Goal: Transaction & Acquisition: Subscribe to service/newsletter

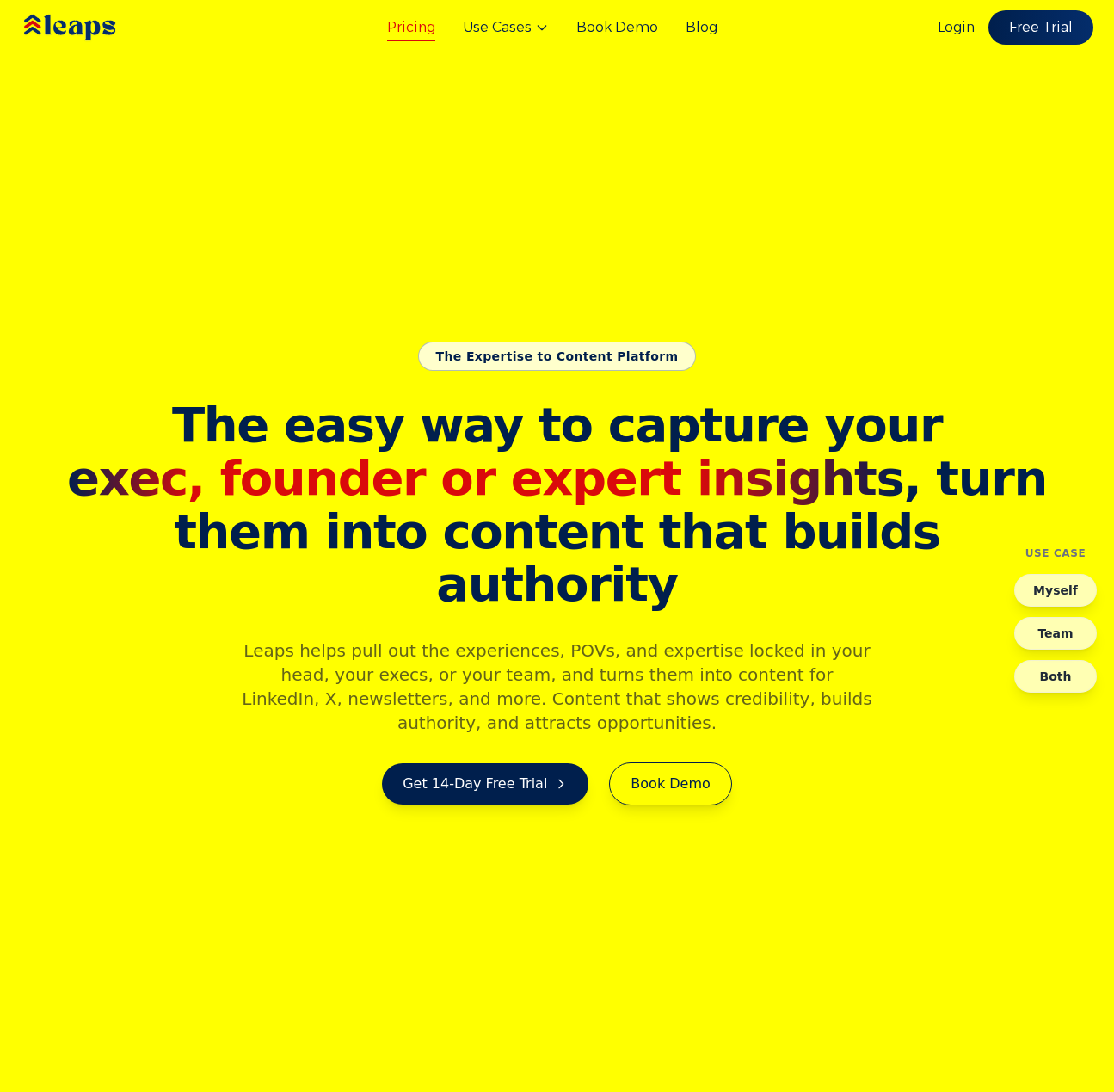
click at [427, 34] on link "Pricing" at bounding box center [411, 27] width 48 height 21
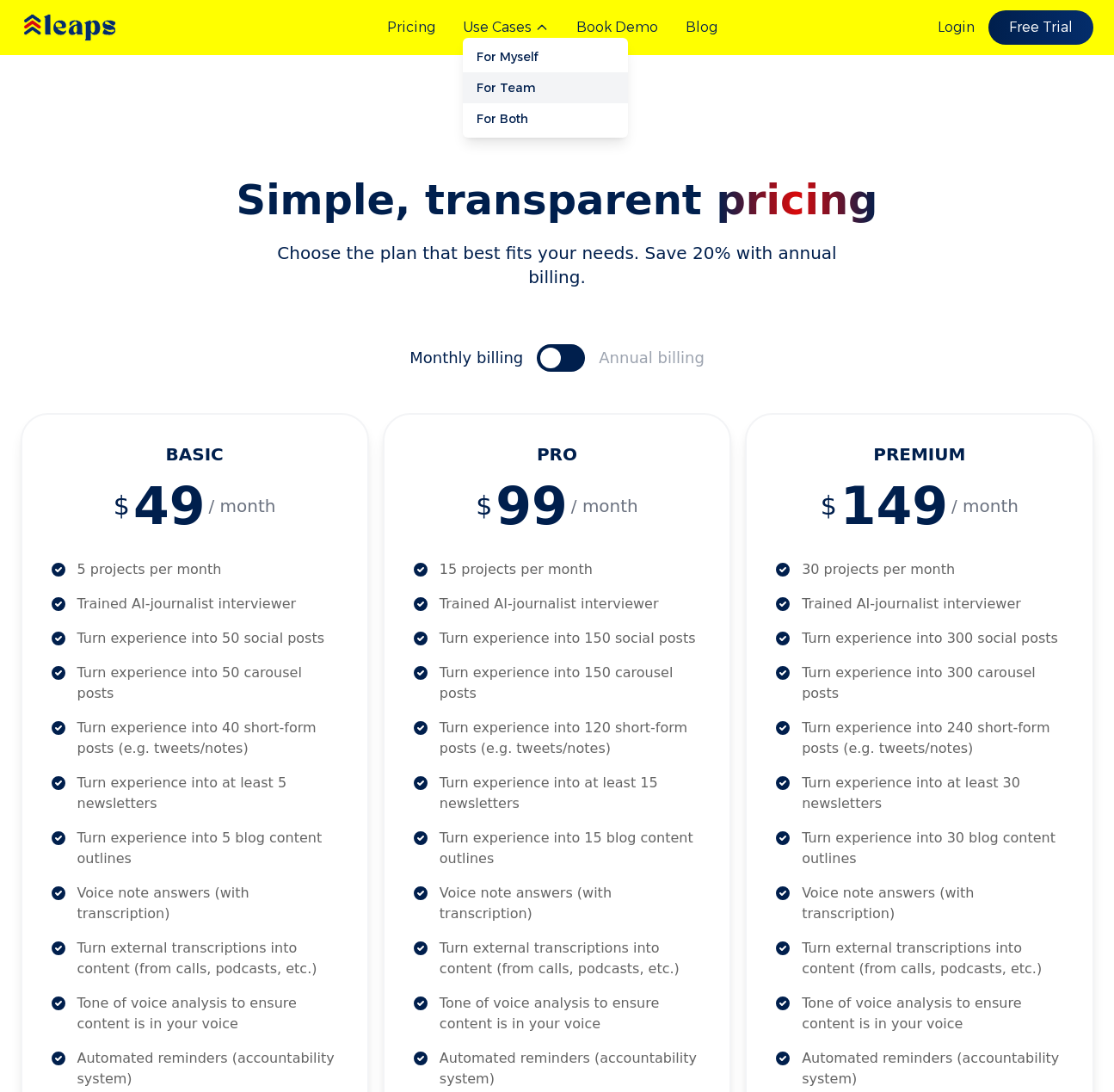
click at [532, 78] on link "For Team" at bounding box center [545, 88] width 165 height 31
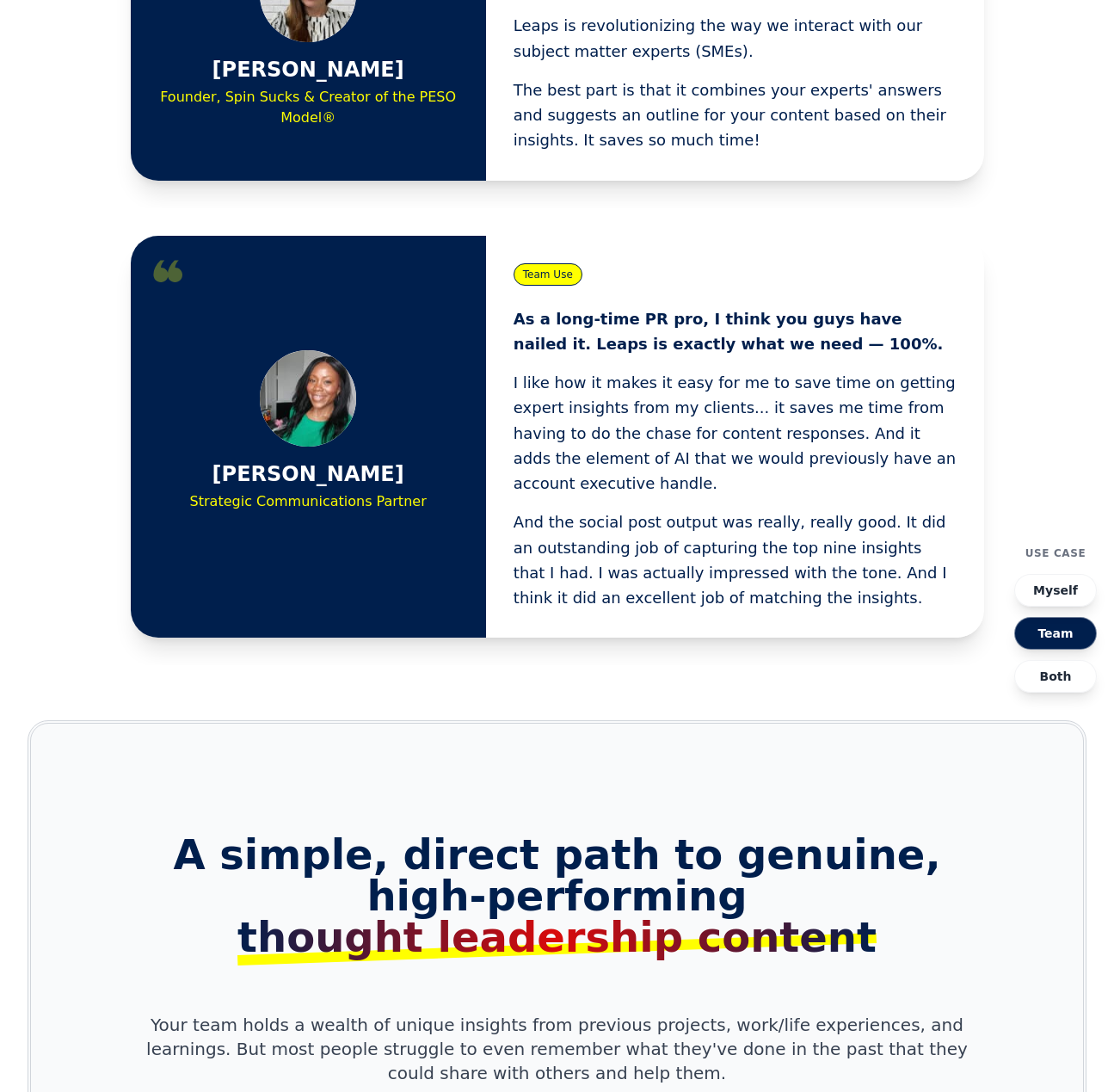
scroll to position [1304, 0]
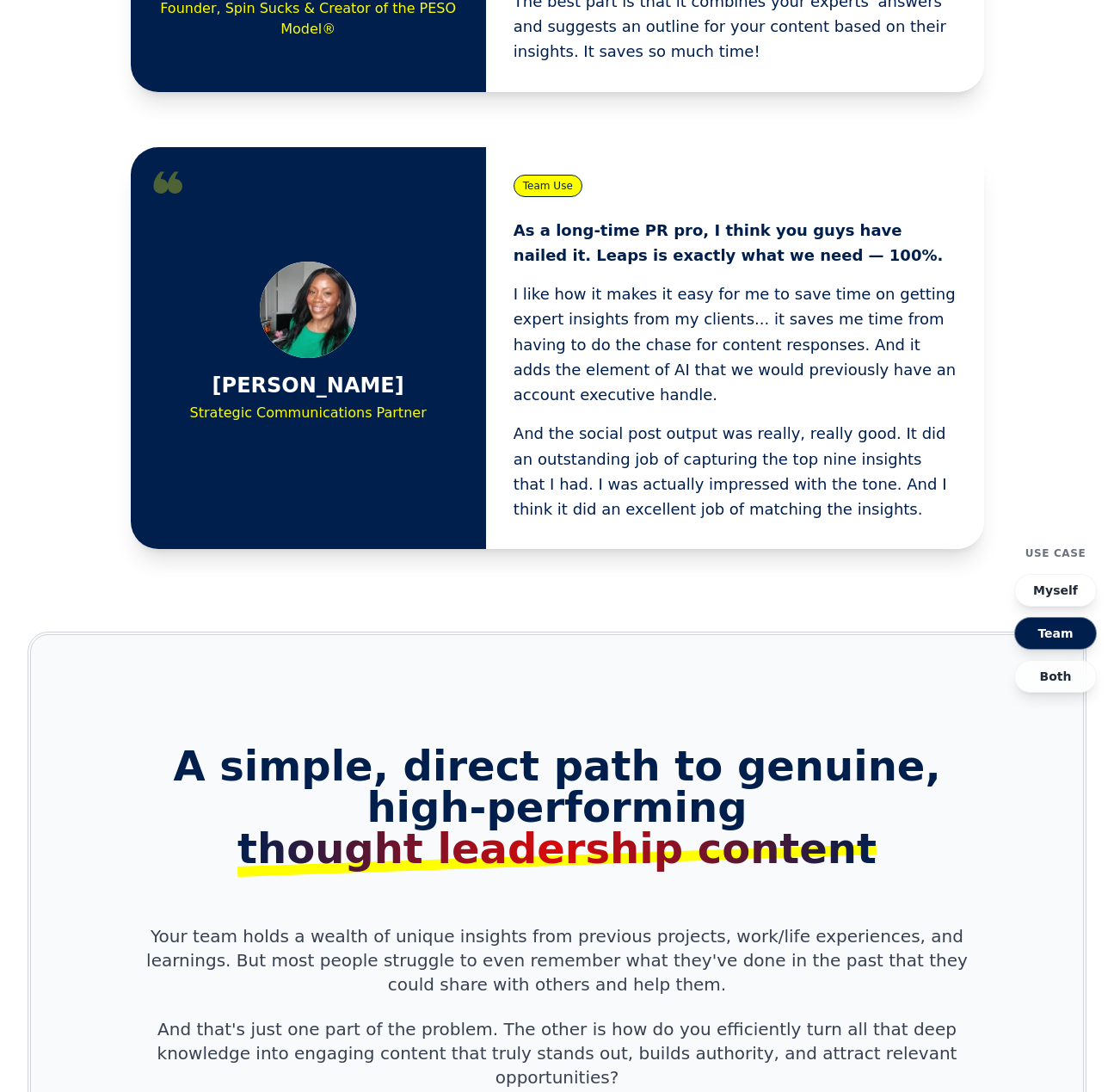
click at [1063, 591] on button "Myself" at bounding box center [1055, 591] width 83 height 33
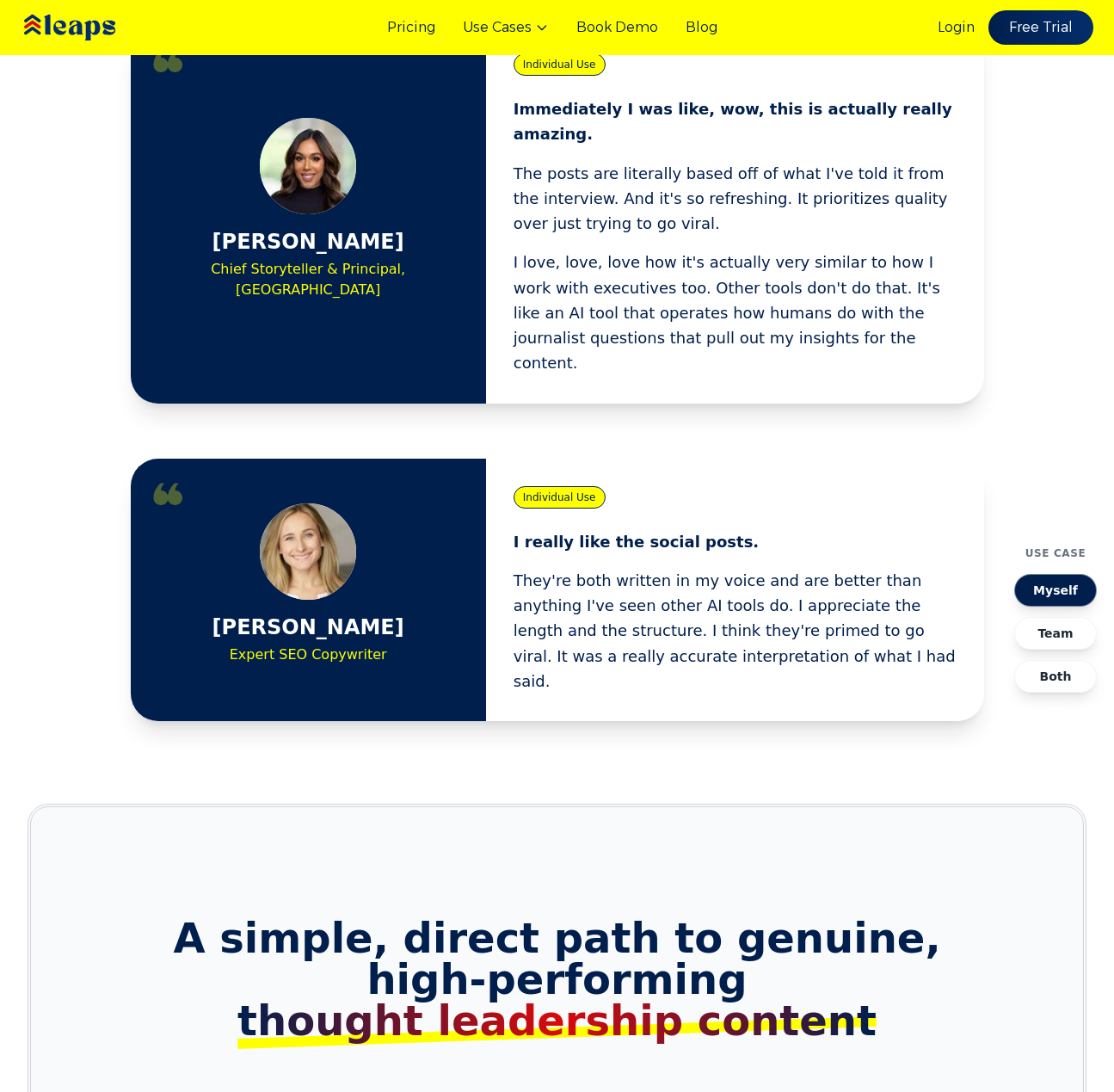
scroll to position [1092, 0]
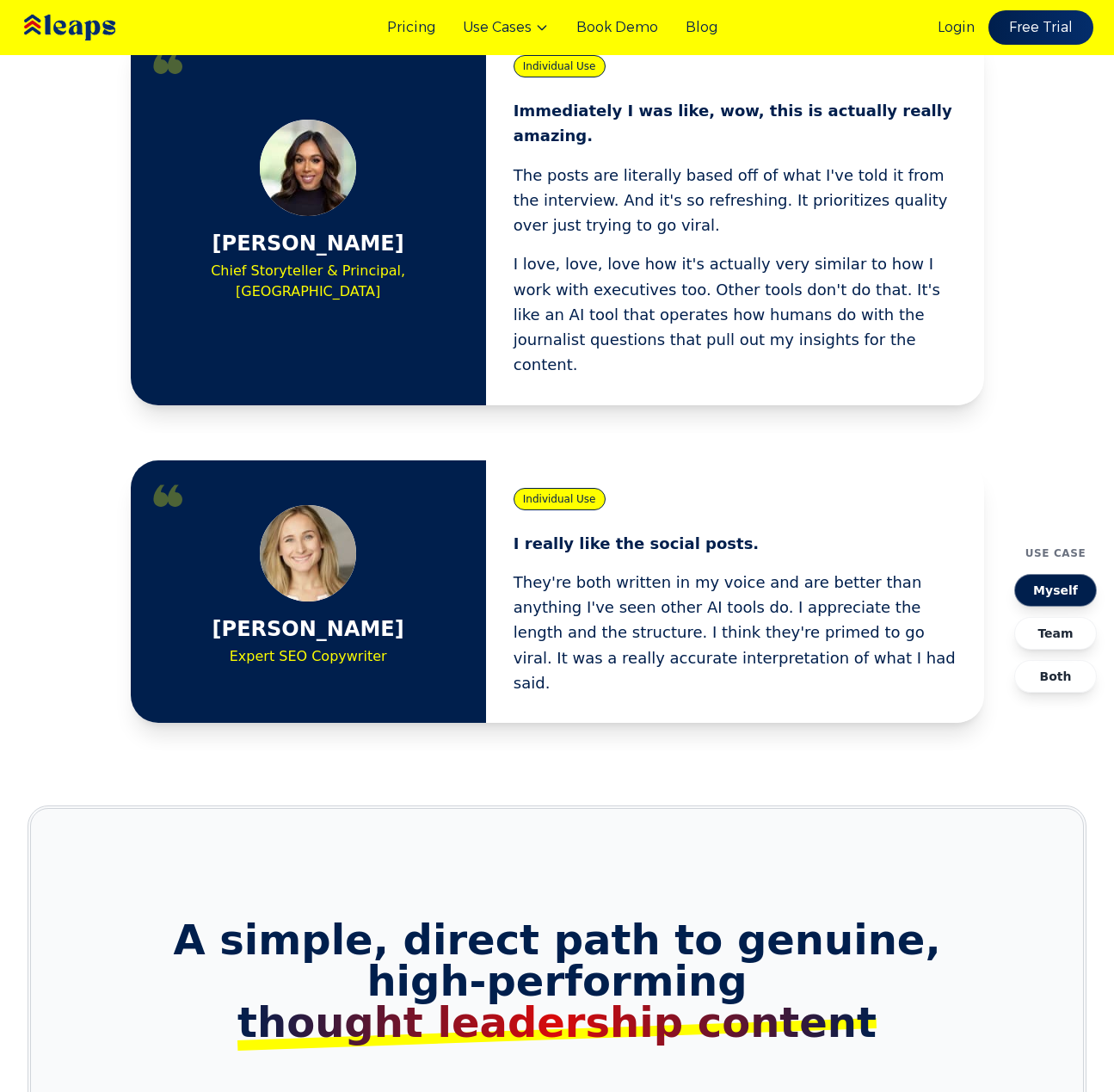
click at [1069, 620] on button "Team" at bounding box center [1055, 633] width 83 height 33
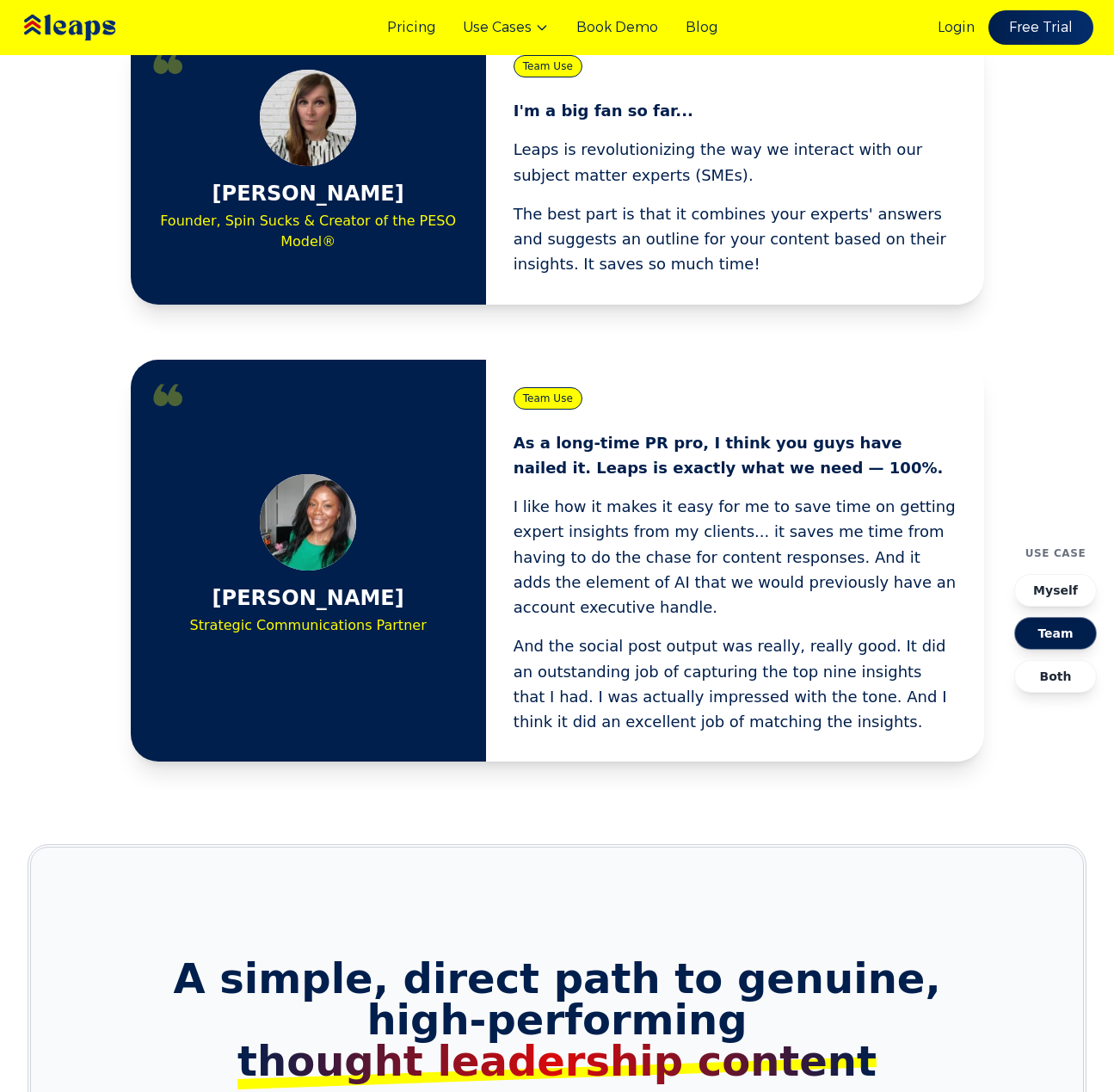
click at [1061, 672] on button "Both" at bounding box center [1055, 676] width 83 height 33
